Goal: Register for event/course

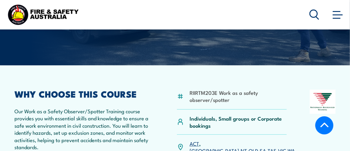
scroll to position [123, 0]
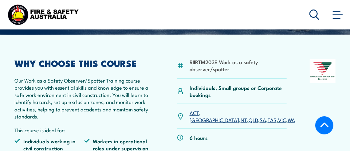
click at [240, 116] on link "NT" at bounding box center [243, 119] width 6 height 7
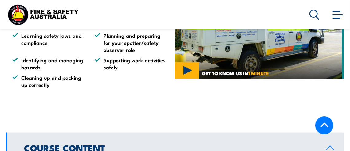
scroll to position [252, 0]
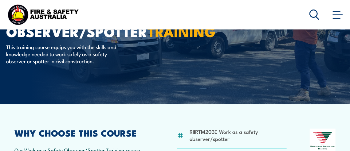
scroll to position [123, 0]
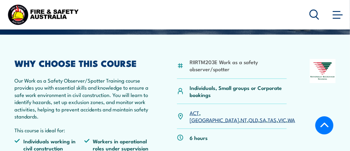
click at [208, 63] on li "RIIRTM203E Work as a safety observer/spotter" at bounding box center [237, 65] width 97 height 14
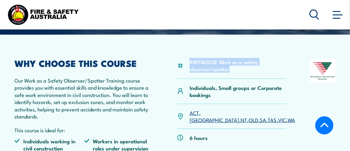
drag, startPoint x: 229, startPoint y: 71, endPoint x: 189, endPoint y: 62, distance: 41.8
click at [189, 62] on div "RIIRTM203E Work as a safety observer/spotter" at bounding box center [232, 69] width 110 height 20
copy li "RIIRTM203E Work as a safety observer/spotter"
